Goal: Communication & Community: Participate in discussion

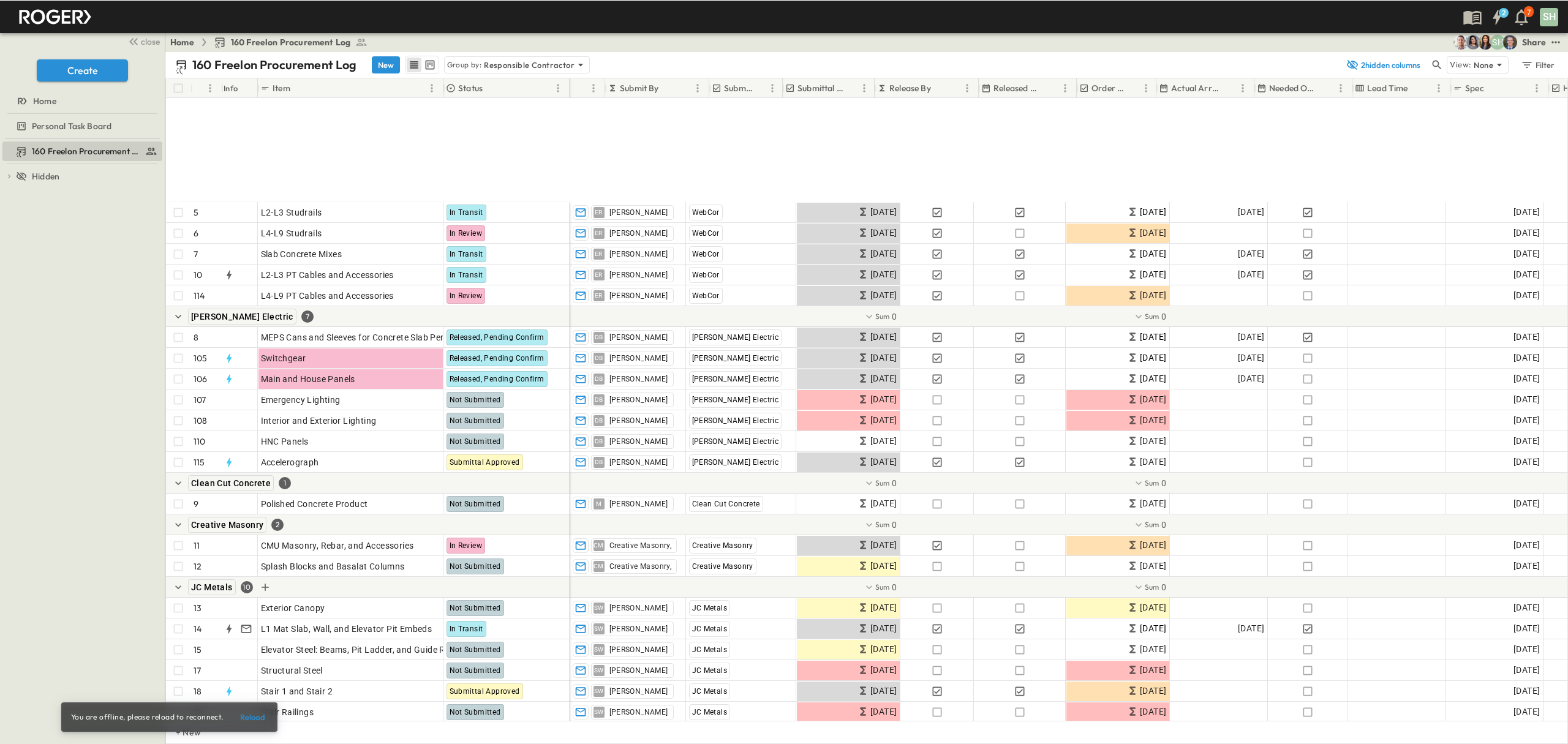
scroll to position [163, 191]
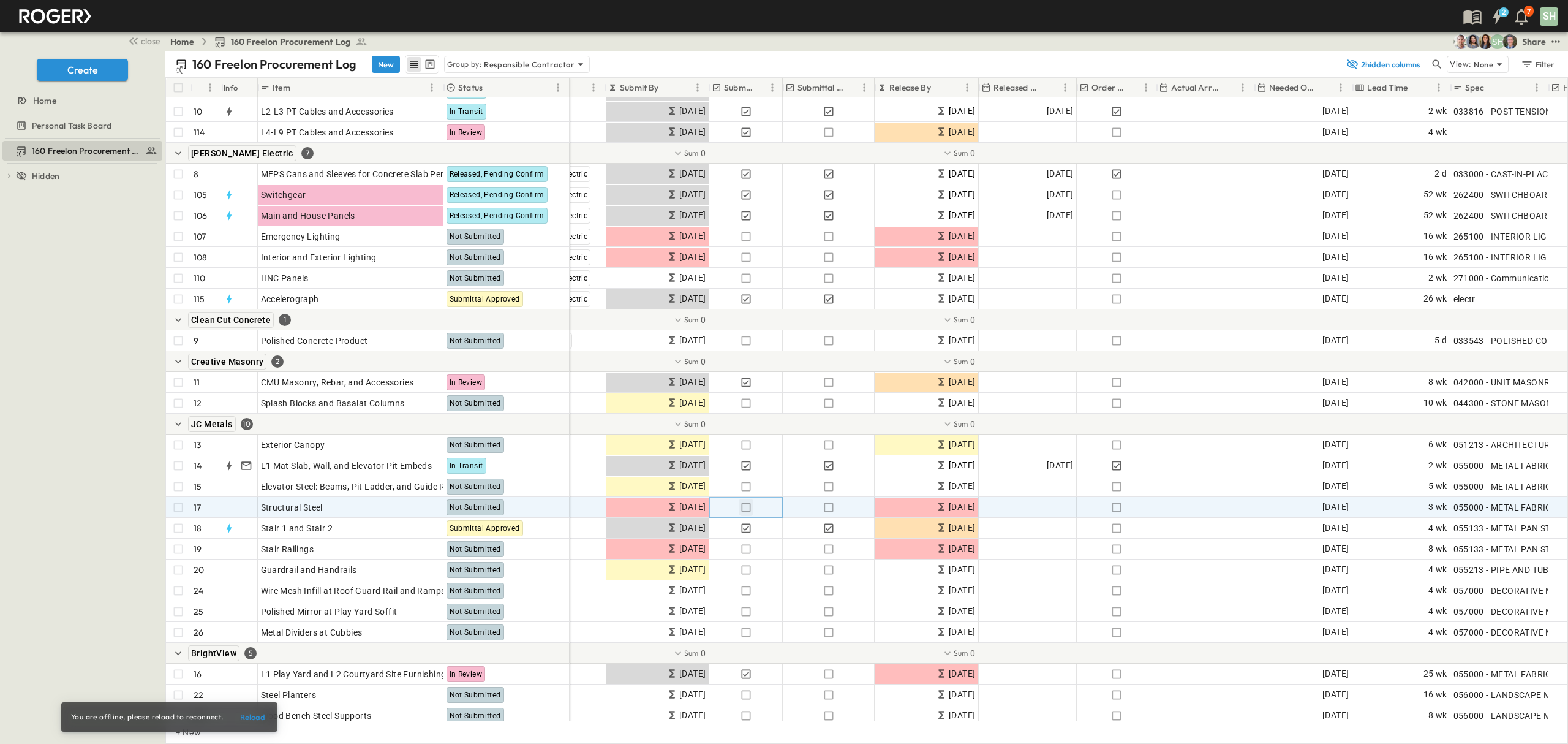
click at [743, 506] on icon "button" at bounding box center [746, 507] width 12 height 12
click at [831, 508] on icon "button" at bounding box center [828, 507] width 12 height 12
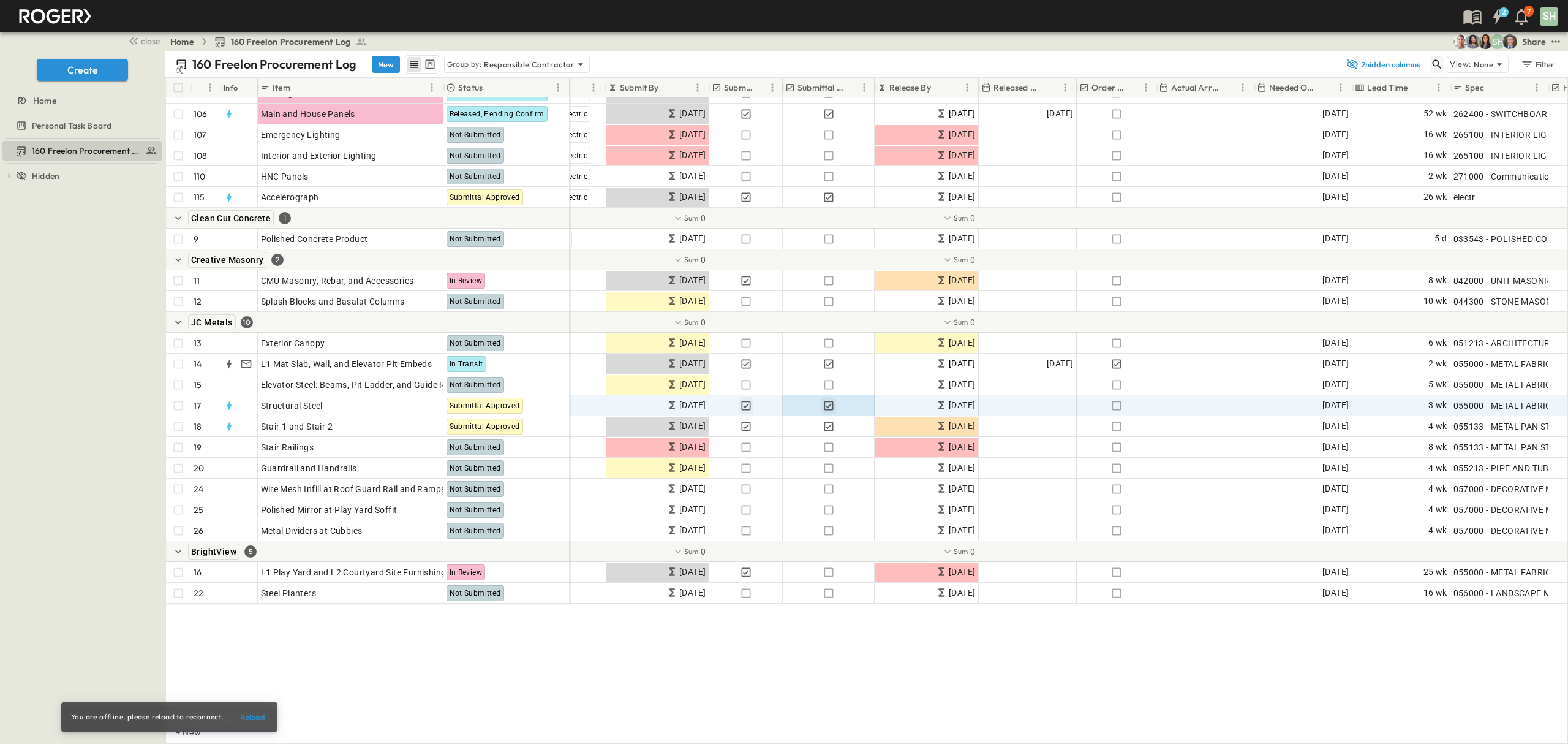
scroll to position [81, 191]
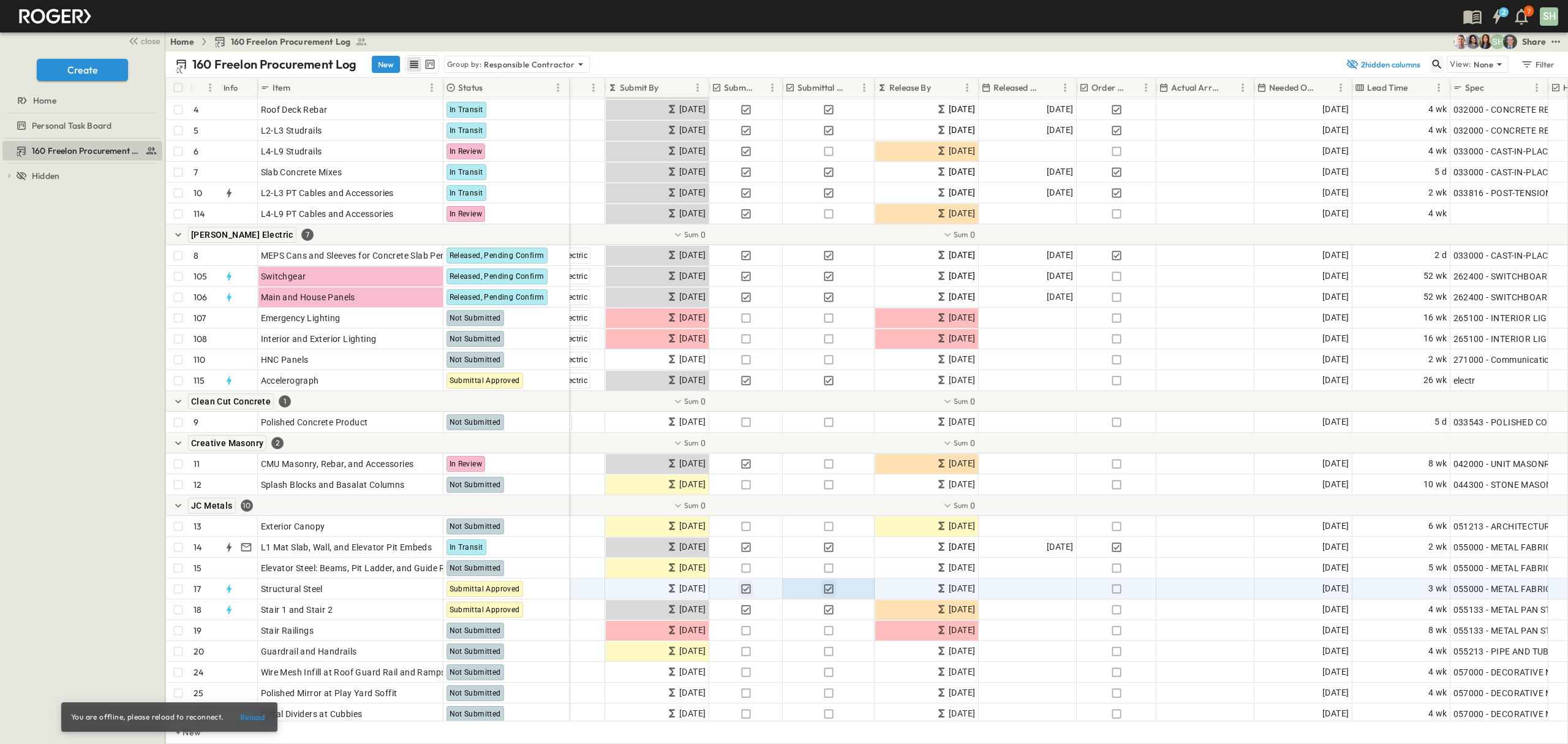
drag, startPoint x: 1436, startPoint y: 65, endPoint x: 1444, endPoint y: 72, distance: 10.6
click at [1436, 65] on icon "button" at bounding box center [1436, 64] width 12 height 12
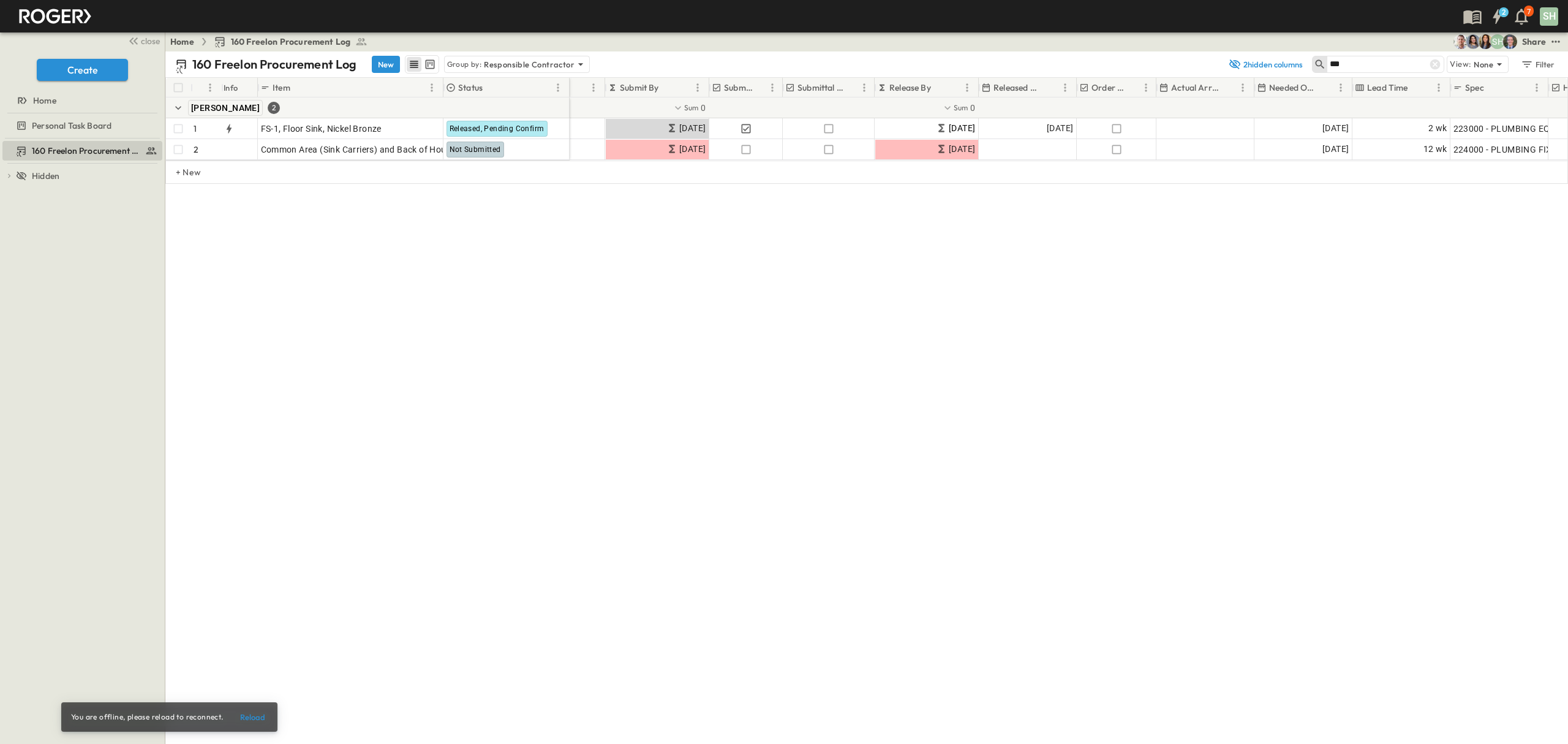
scroll to position [0, 191]
type input "***"
click at [914, 344] on div "160 Freelon Procurement Log New Group by: Responsible Contractor 2 hidden colum…" at bounding box center [866, 398] width 1402 height 692
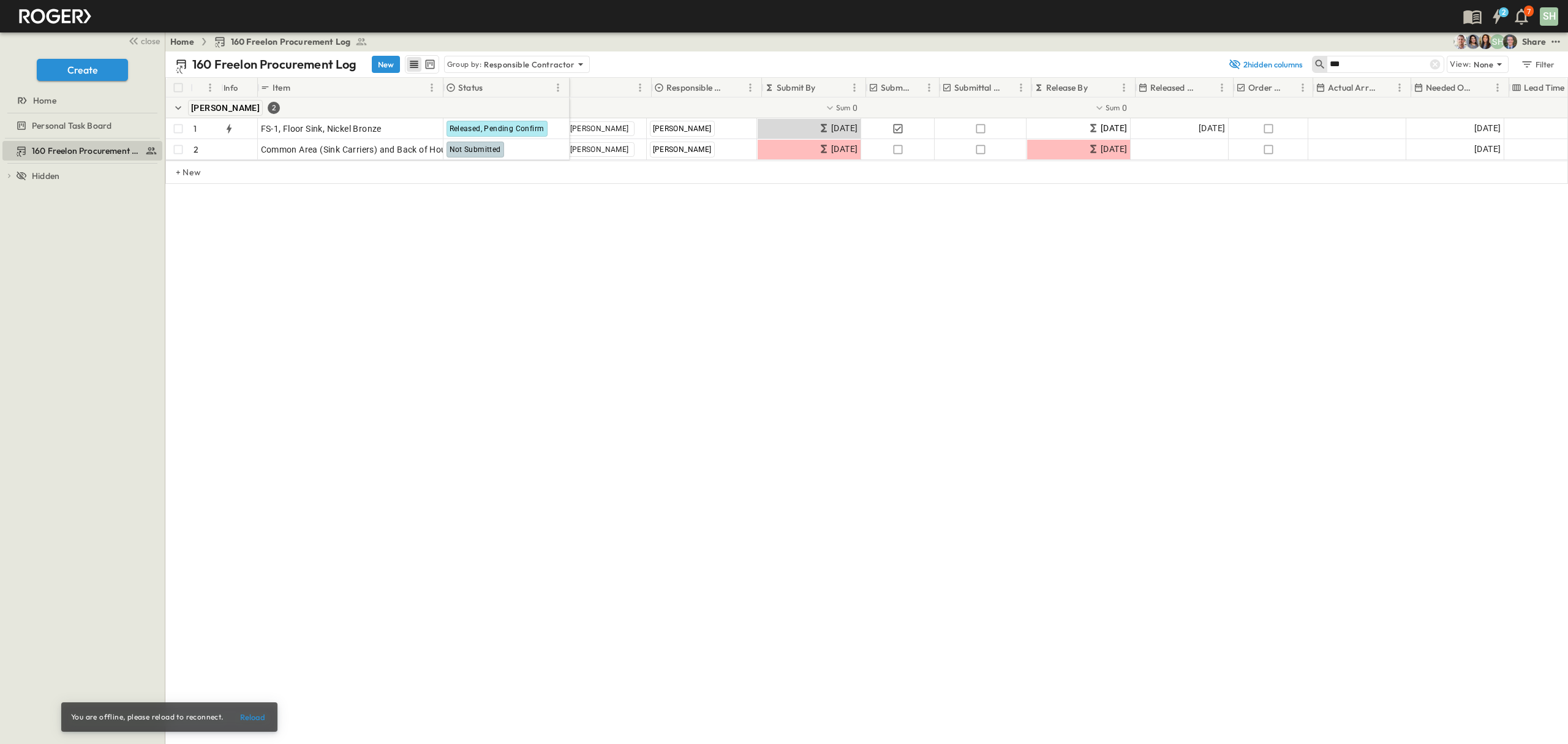
scroll to position [0, 30]
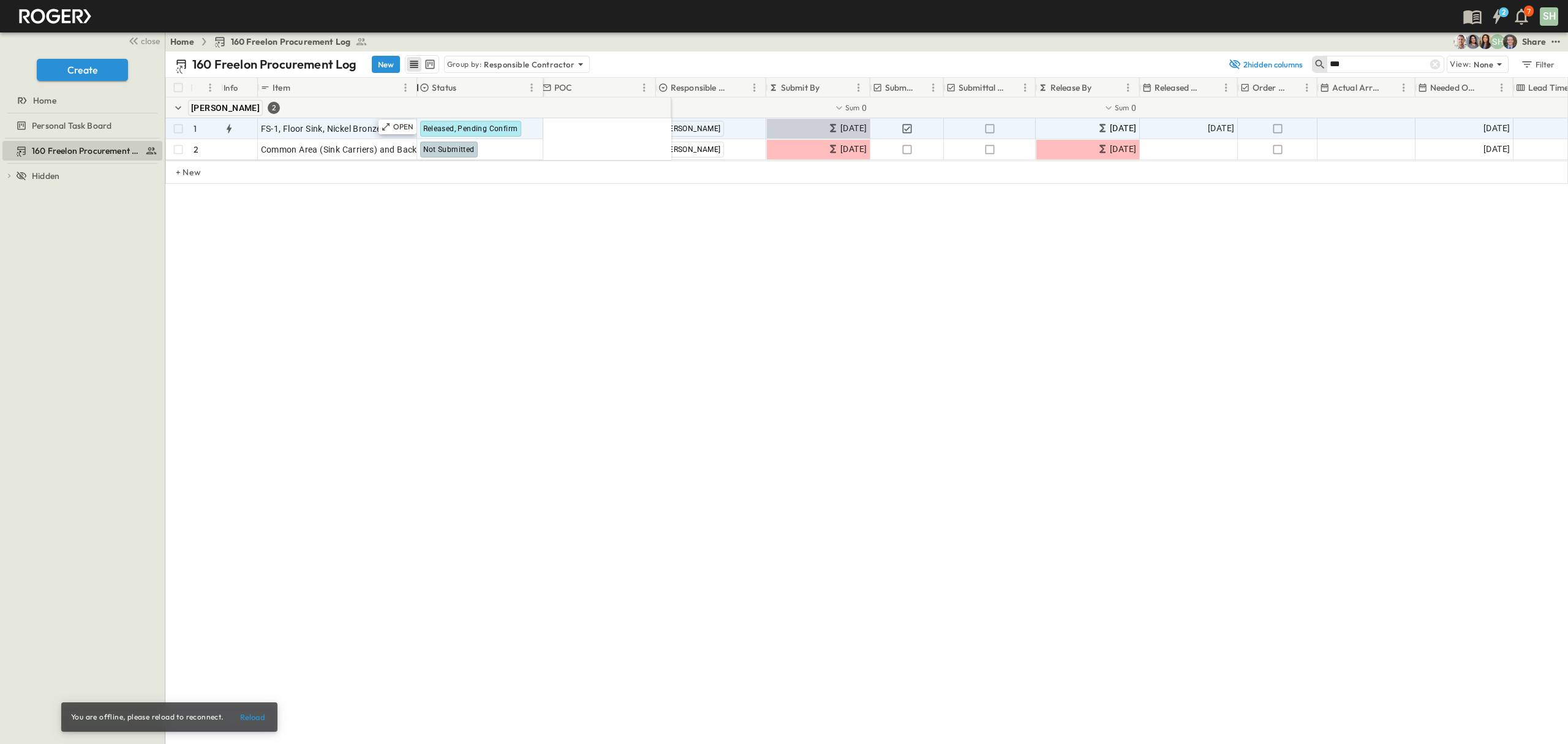
drag, startPoint x: 444, startPoint y: 91, endPoint x: 417, endPoint y: 124, distance: 42.6
click at [417, 124] on div "# Info Item Status POC Responsible Contractor Submit By Submitted? Submittal Ap…" at bounding box center [866, 119] width 1401 height 83
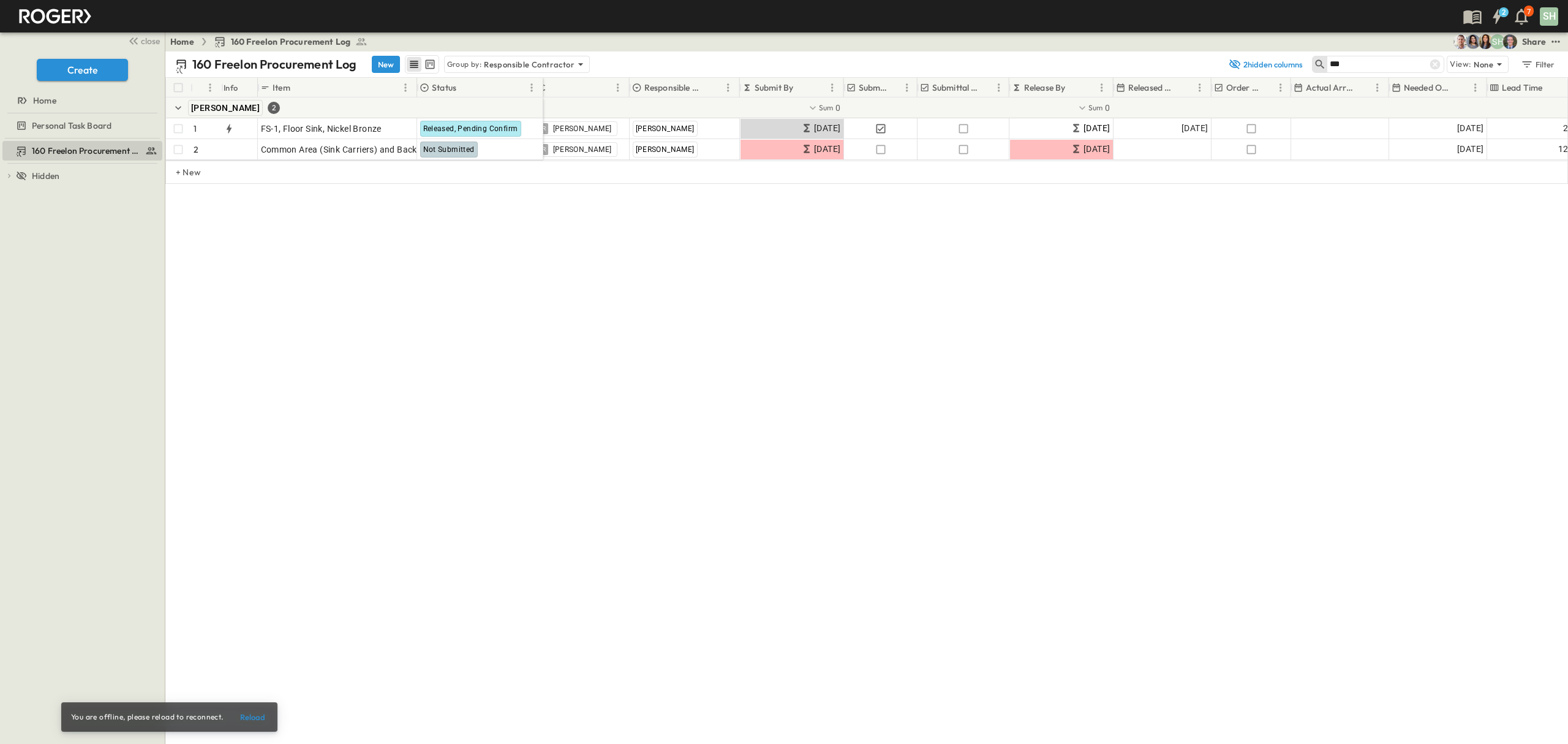
scroll to position [0, 0]
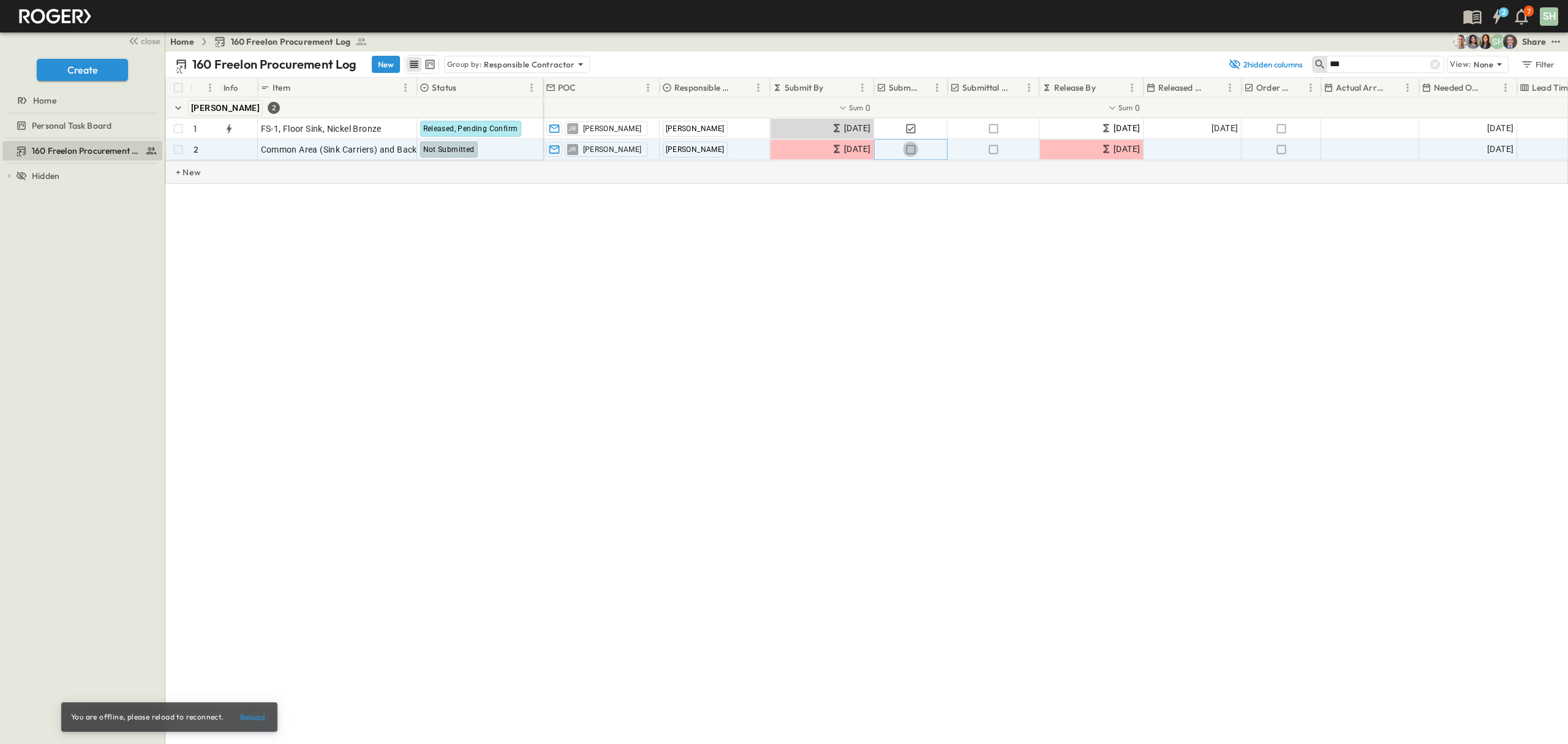
drag, startPoint x: 911, startPoint y: 147, endPoint x: 931, endPoint y: 187, distance: 44.7
click at [912, 148] on icon "button" at bounding box center [910, 149] width 12 height 12
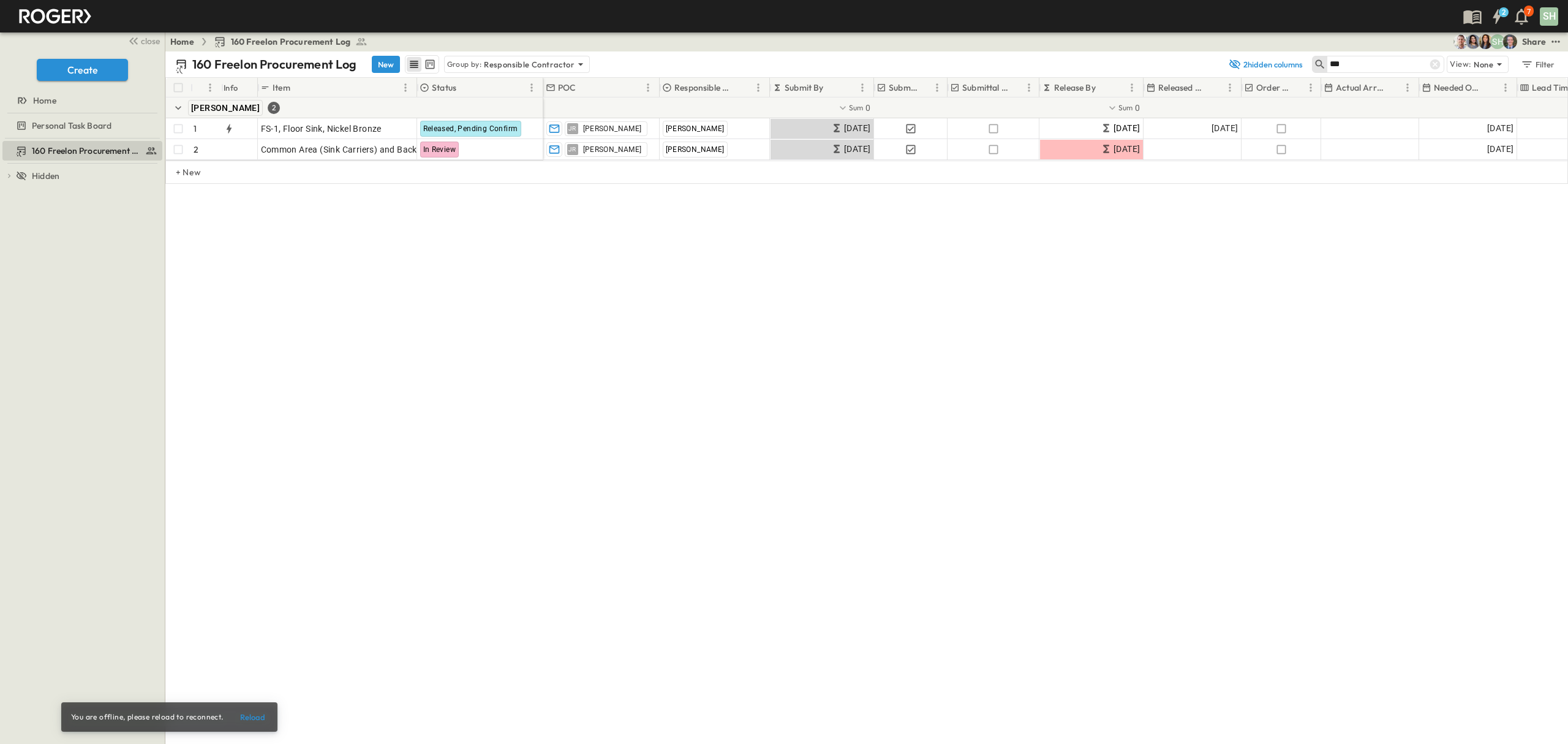
click at [633, 344] on div "160 Freelon Procurement Log New Group by: Responsible Contractor 2 hidden colum…" at bounding box center [866, 398] width 1402 height 692
click at [1015, 376] on div "160 Freelon Procurement Log New Group by: Responsible Contractor 2 hidden colum…" at bounding box center [866, 398] width 1402 height 692
click at [1433, 69] on icon at bounding box center [1435, 64] width 11 height 11
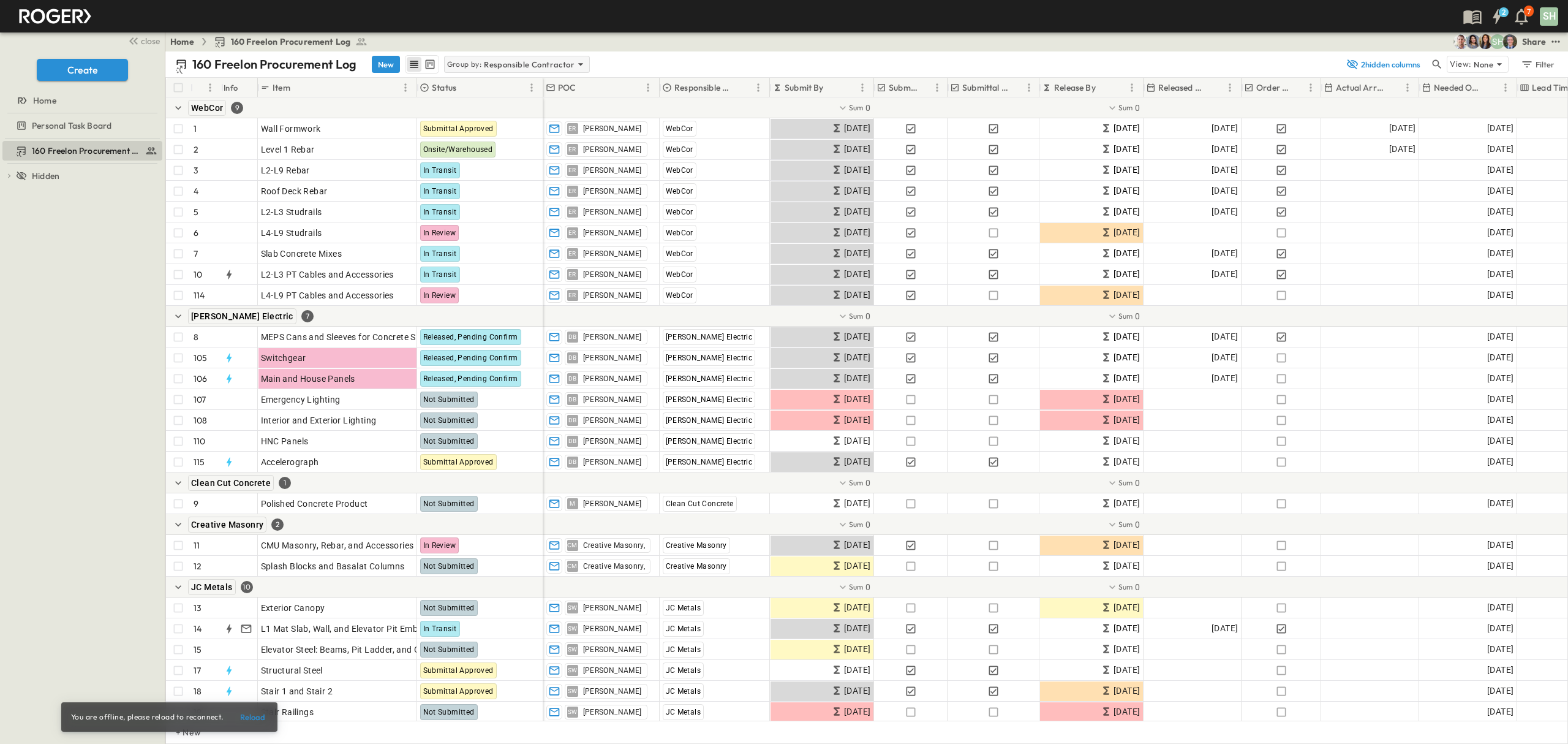
click at [574, 61] on icon at bounding box center [580, 64] width 12 height 12
click at [643, 56] on div "160 Freelon Procurement Log New Group by: Responsible Contractor" at bounding box center [757, 64] width 1163 height 18
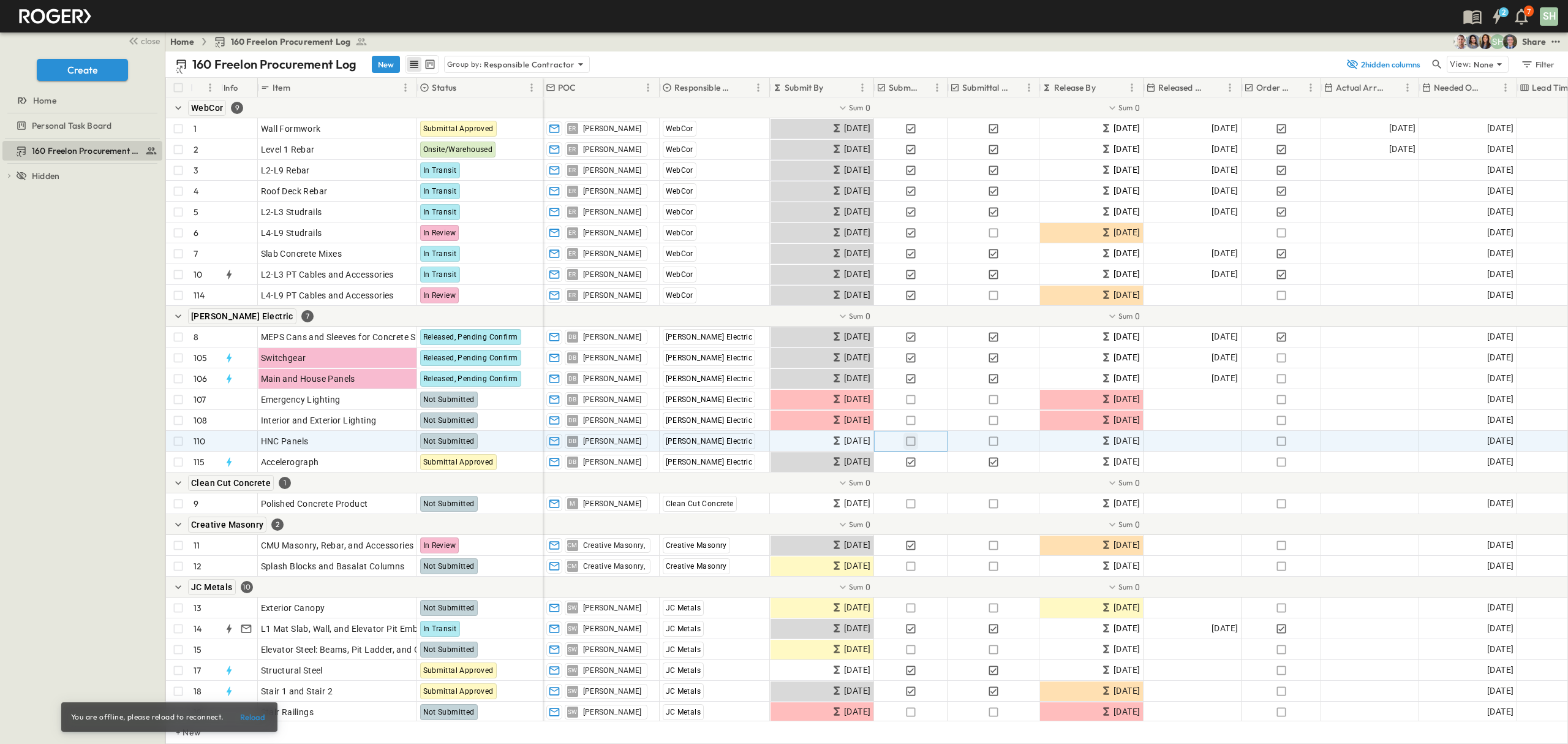
click at [912, 438] on icon "button" at bounding box center [910, 441] width 12 height 12
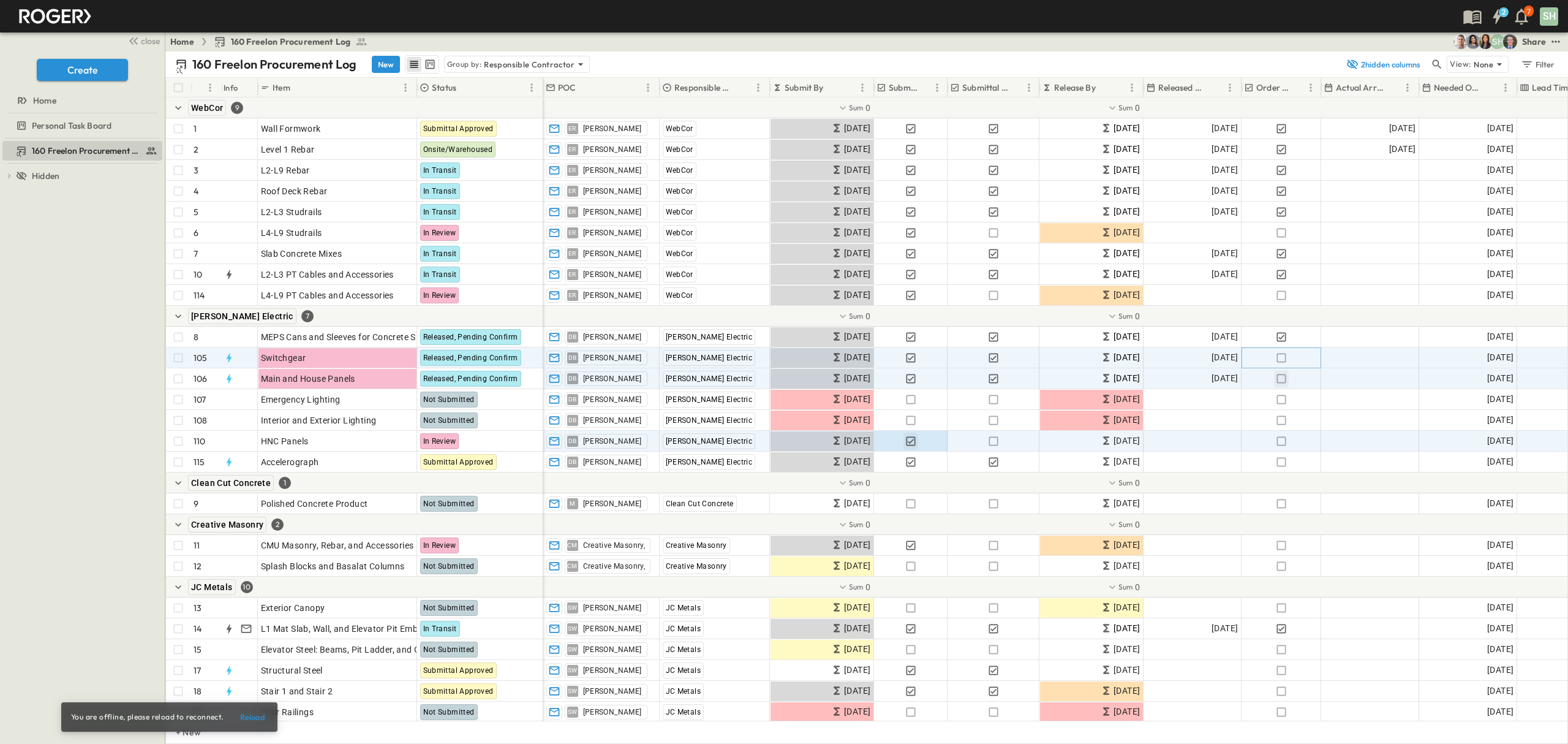
drag, startPoint x: 1277, startPoint y: 361, endPoint x: 1285, endPoint y: 374, distance: 15.3
click at [1277, 360] on icon "button" at bounding box center [1281, 357] width 9 height 9
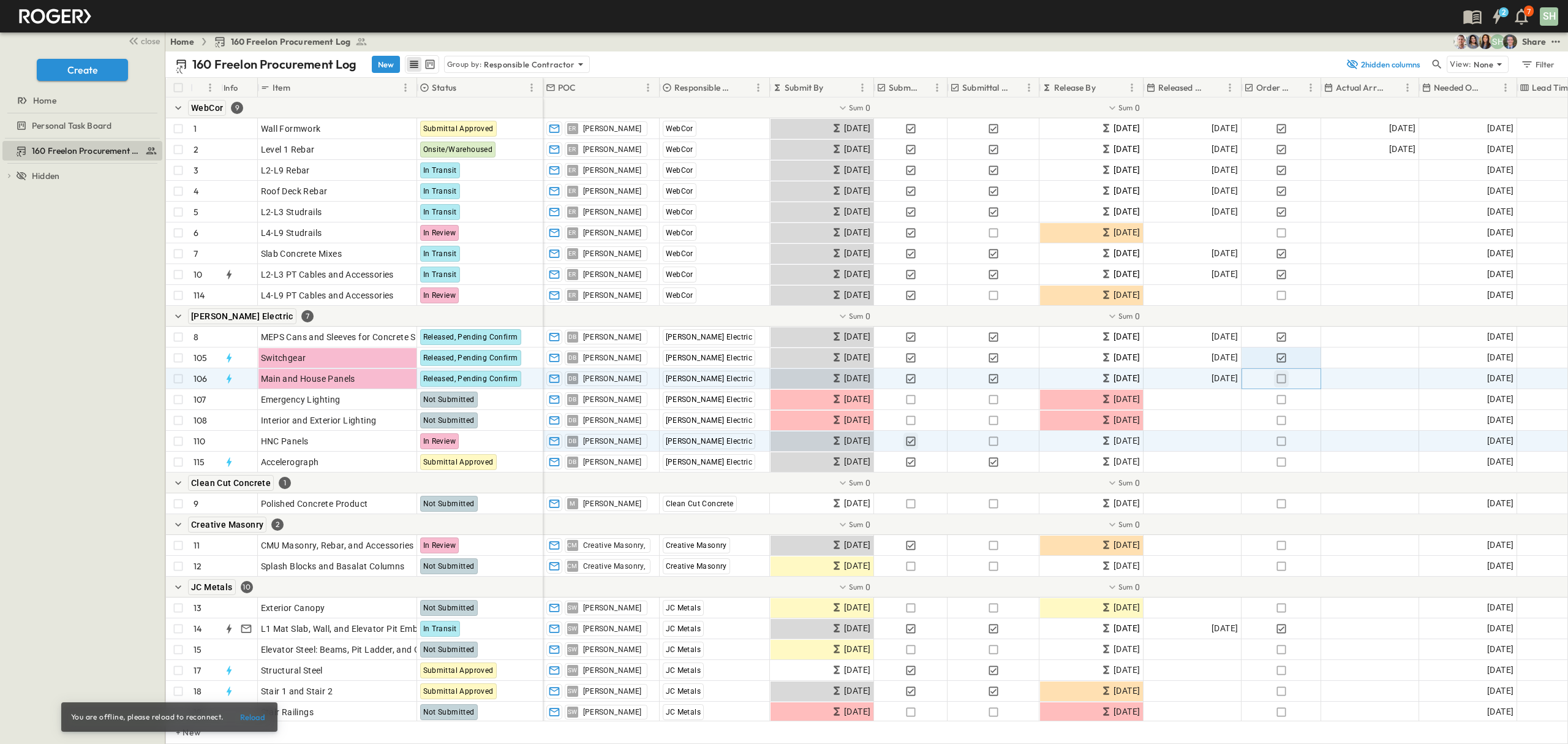
click at [1284, 376] on icon "button" at bounding box center [1281, 378] width 12 height 12
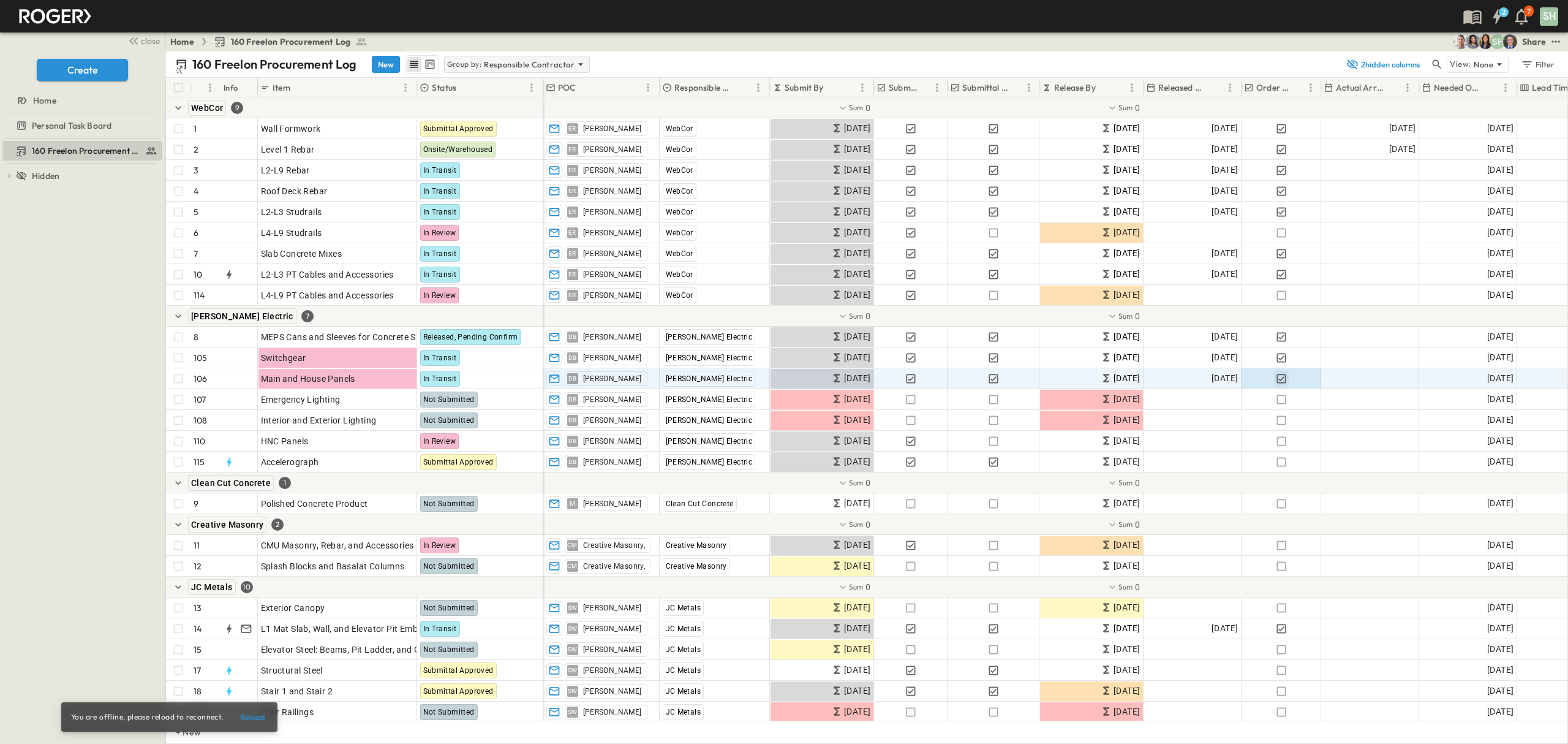
click at [576, 69] on icon at bounding box center [580, 64] width 12 height 12
click at [500, 84] on div "None" at bounding box center [517, 82] width 142 height 17
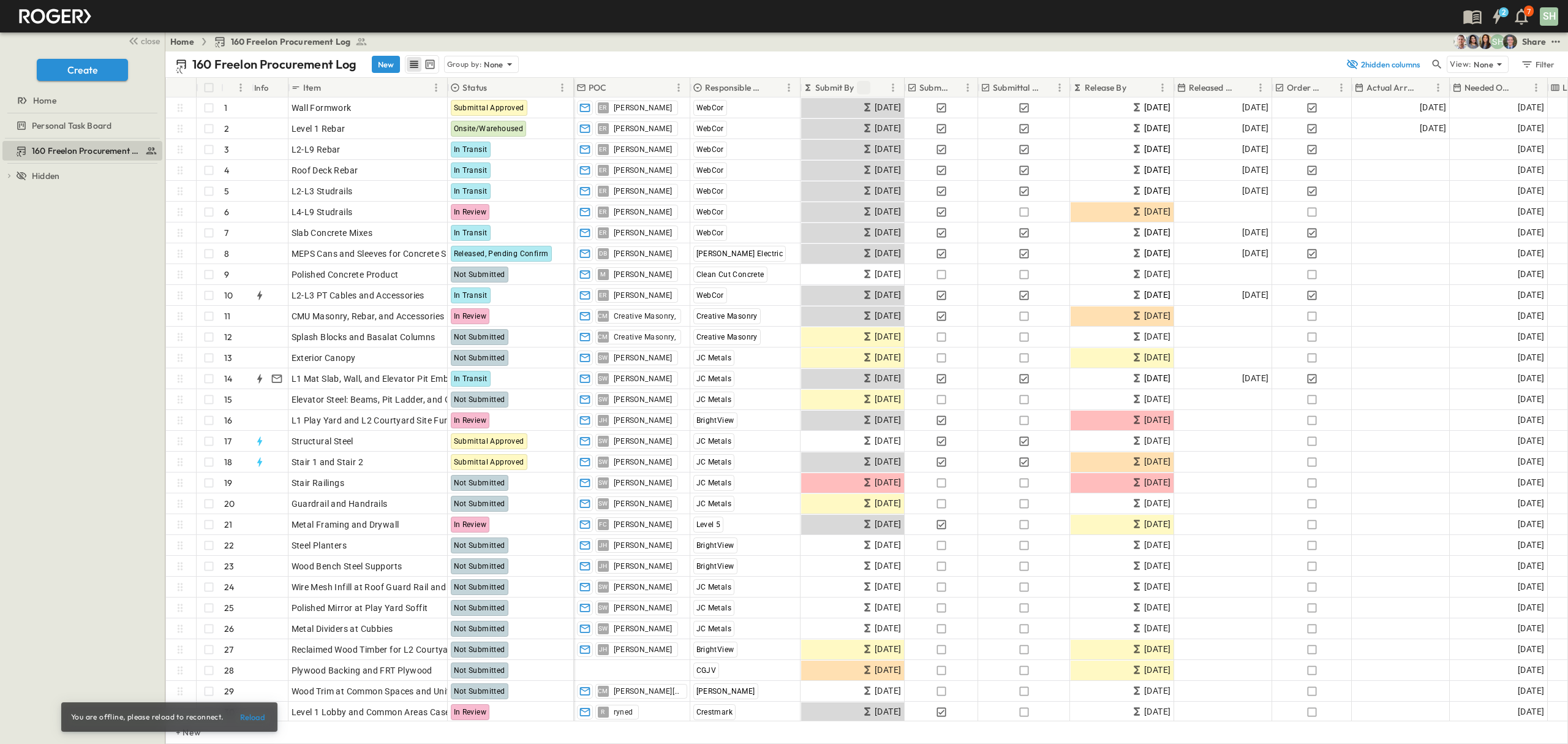
click at [862, 90] on icon "Sort" at bounding box center [863, 87] width 11 height 11
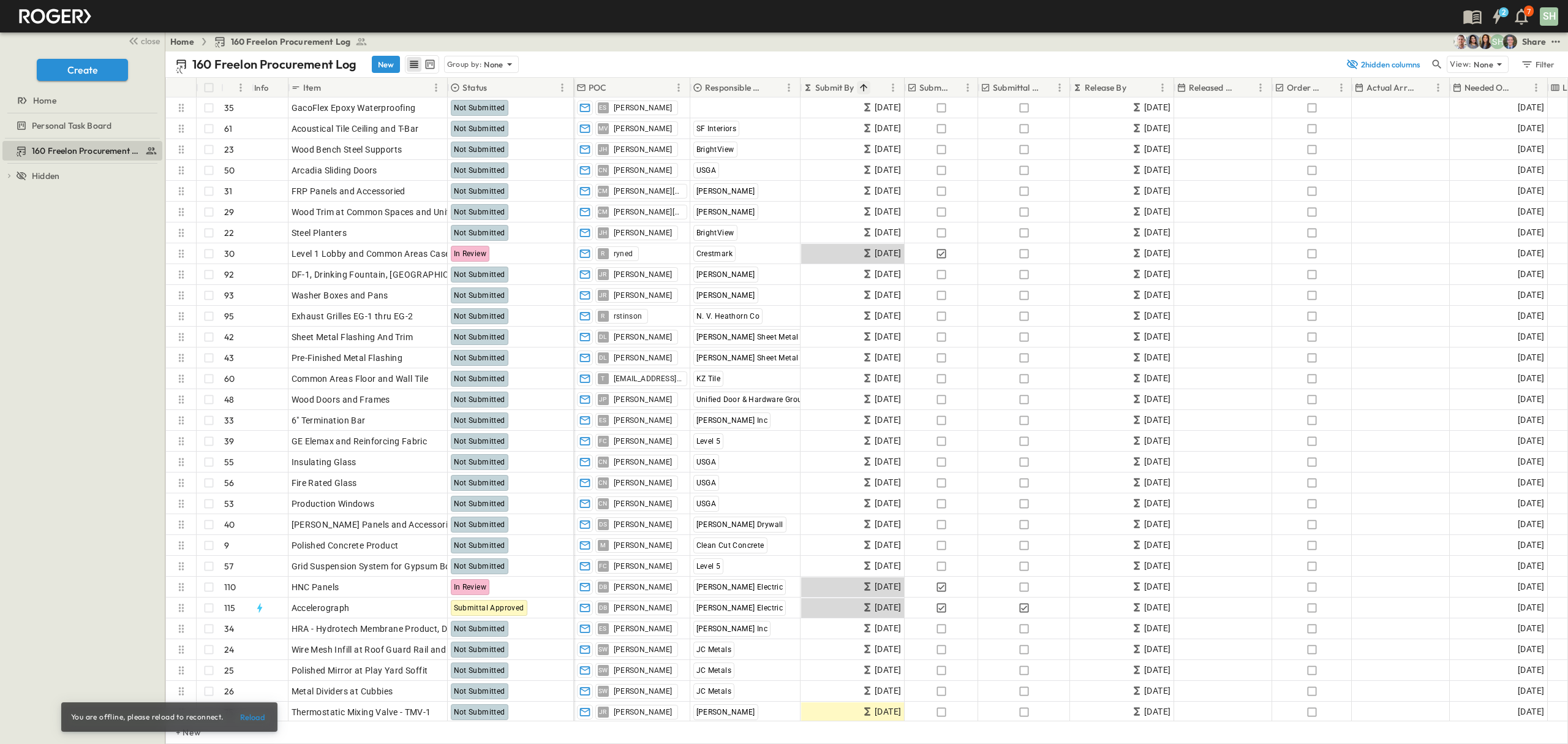
click at [862, 90] on icon "Sort" at bounding box center [863, 87] width 11 height 11
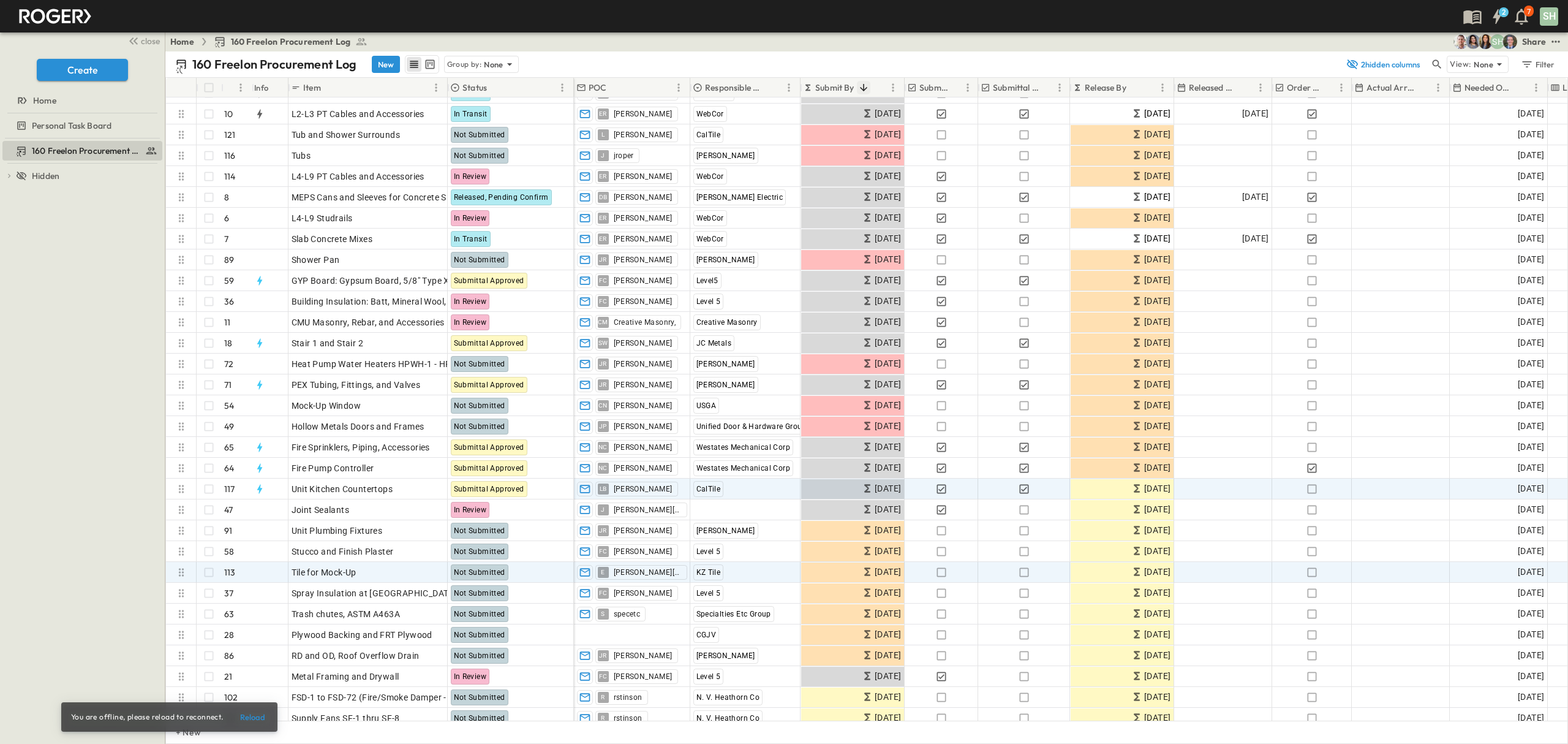
scroll to position [572, 0]
